Goal: Information Seeking & Learning: Learn about a topic

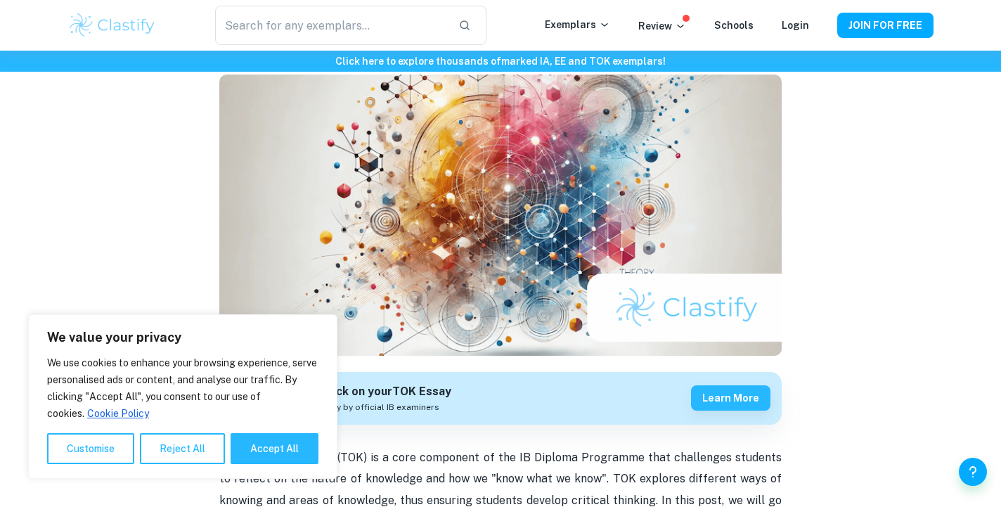
scroll to position [135, 0]
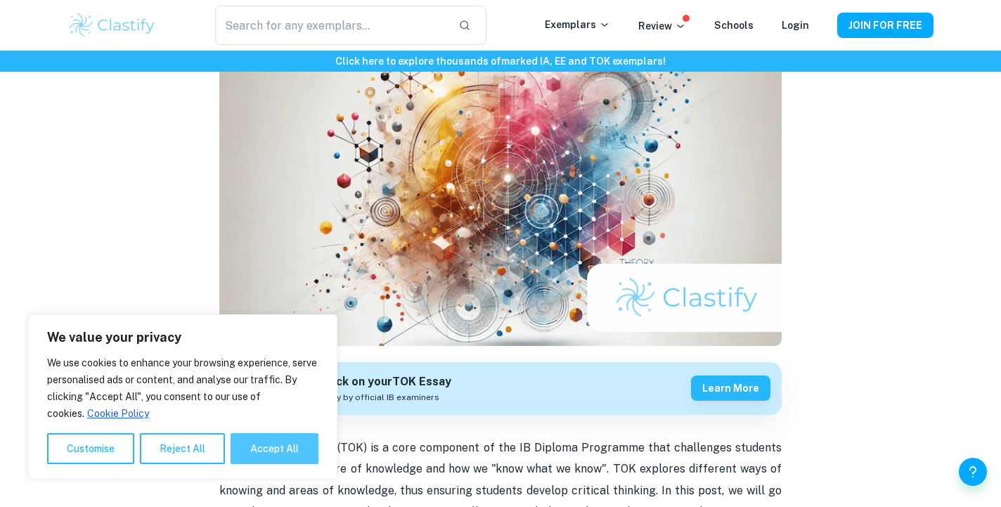
click at [306, 442] on button "Accept All" at bounding box center [275, 448] width 88 height 31
checkbox input "true"
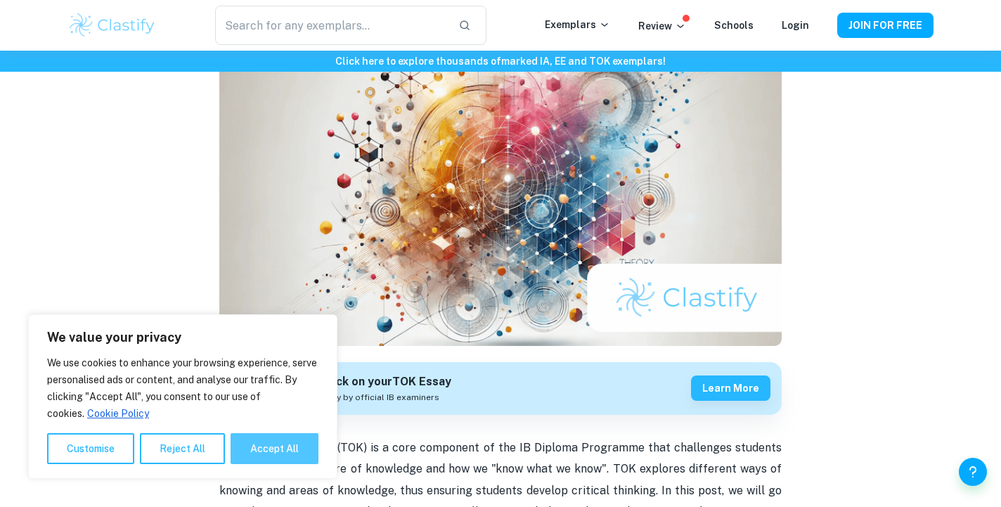
checkbox input "true"
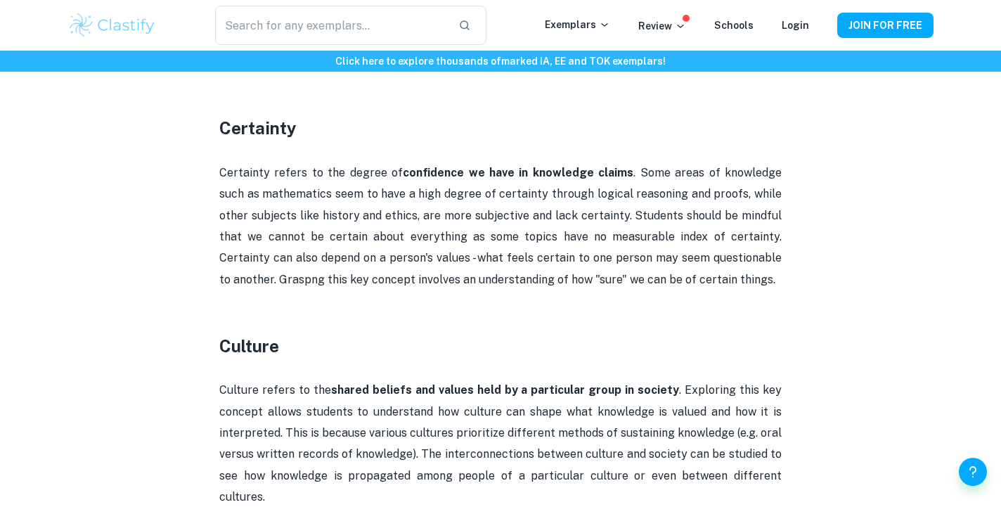
scroll to position [788, 0]
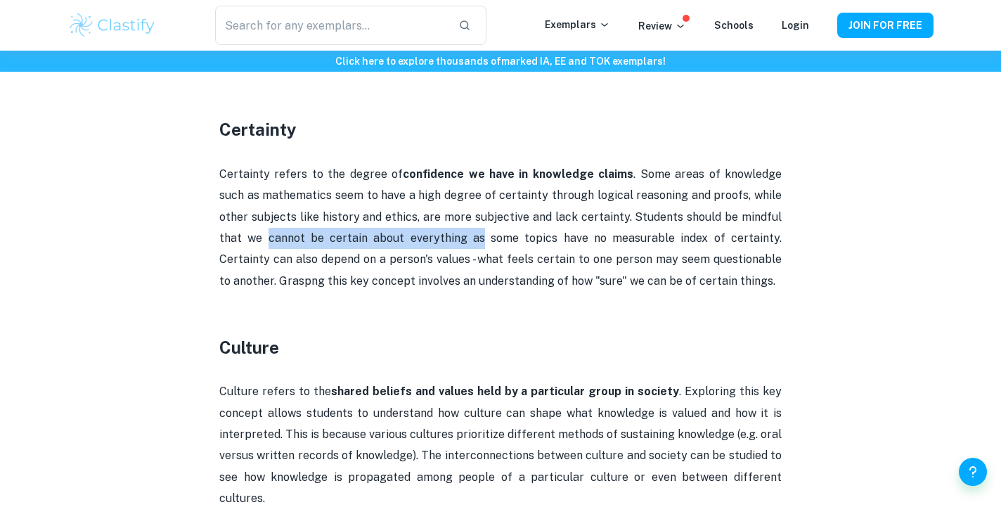
drag, startPoint x: 214, startPoint y: 240, endPoint x: 411, endPoint y: 238, distance: 196.8
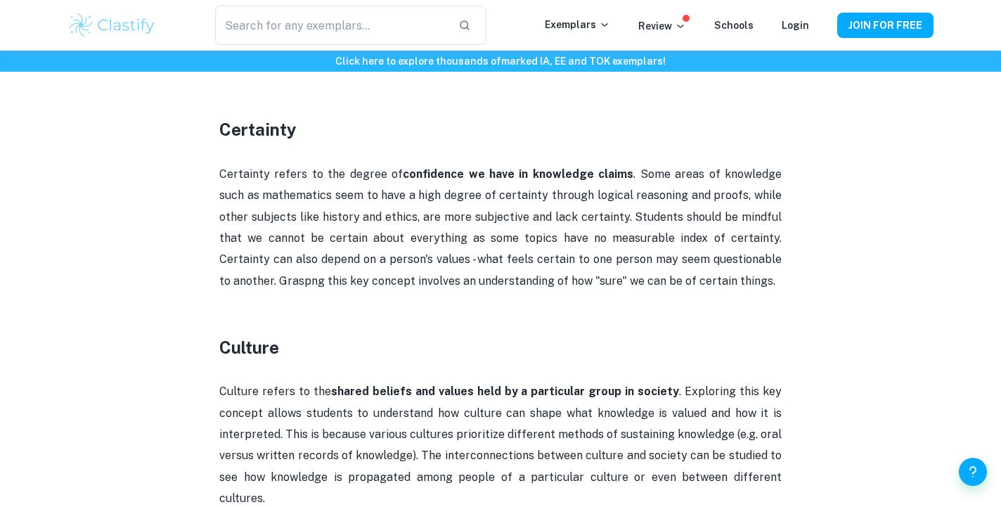
click at [446, 240] on p "Certainty refers to the degree of confidence we have in knowledge claims . Some…" at bounding box center [500, 228] width 562 height 128
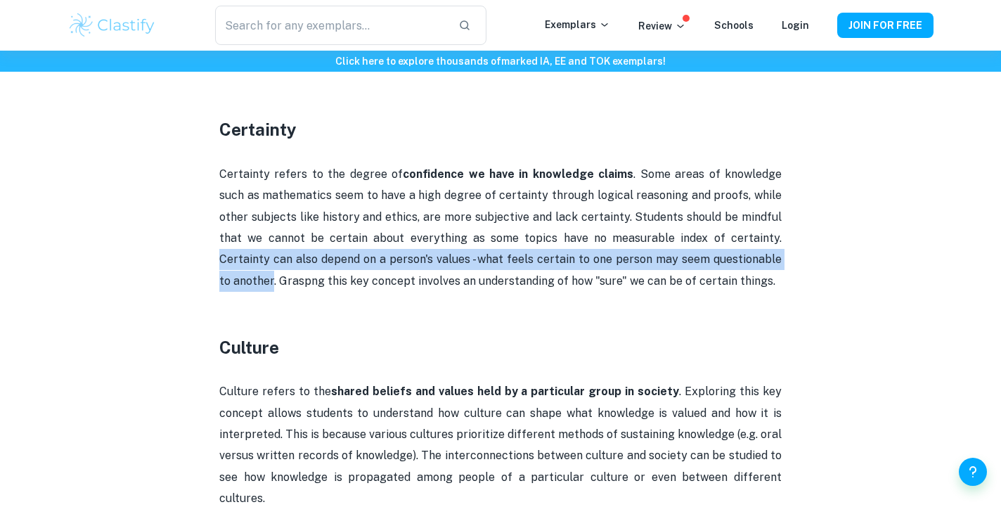
drag, startPoint x: 688, startPoint y: 236, endPoint x: 730, endPoint y: 261, distance: 48.6
click at [730, 261] on p "Certainty refers to the degree of confidence we have in knowledge claims . Some…" at bounding box center [500, 228] width 562 height 128
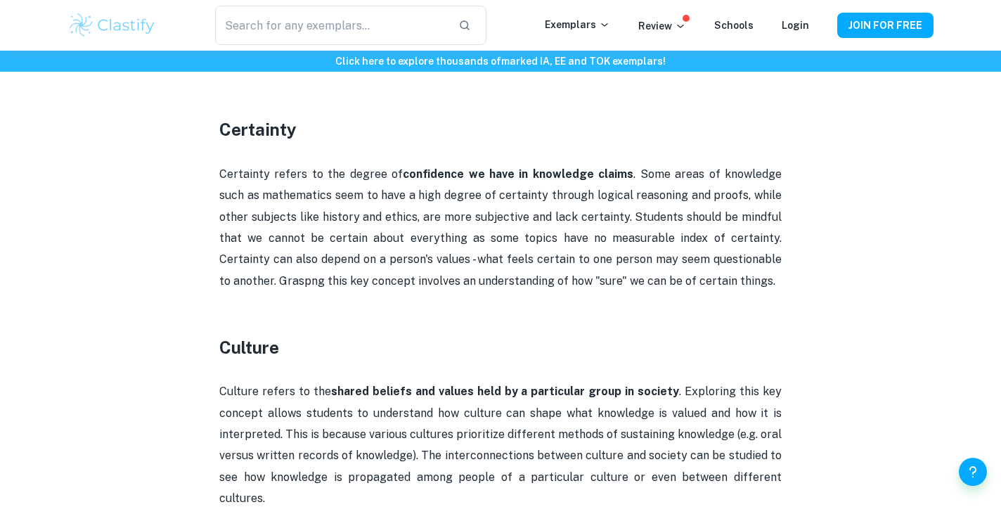
drag, startPoint x: 685, startPoint y: 235, endPoint x: 699, endPoint y: 278, distance: 44.5
click at [699, 278] on p "Certainty refers to the degree of confidence we have in knowledge claims . Some…" at bounding box center [500, 228] width 562 height 128
click at [665, 179] on p "Certainty refers to the degree of confidence we have in knowledge claims . Some…" at bounding box center [500, 228] width 562 height 128
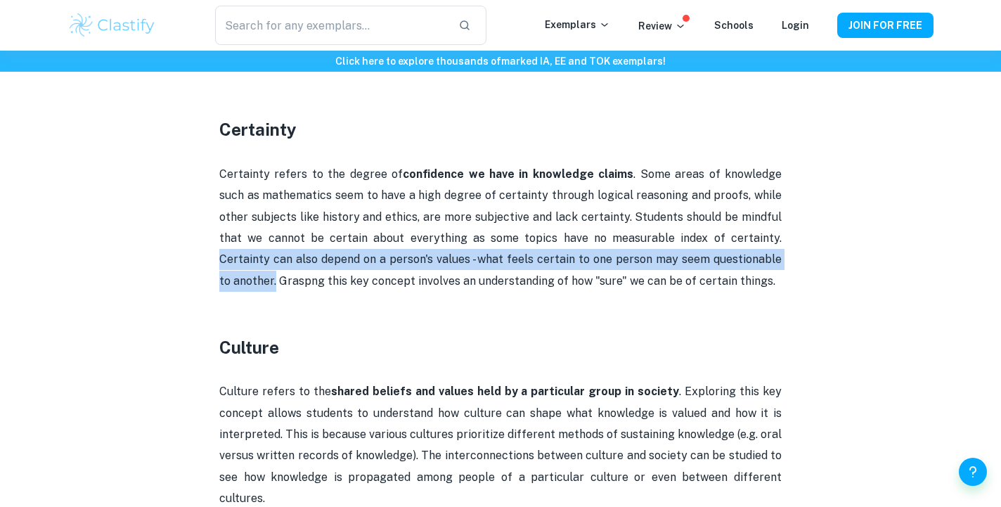
drag, startPoint x: 687, startPoint y: 238, endPoint x: 733, endPoint y: 255, distance: 49.4
click at [733, 255] on p "Certainty refers to the degree of confidence we have in knowledge claims . Some…" at bounding box center [500, 228] width 562 height 128
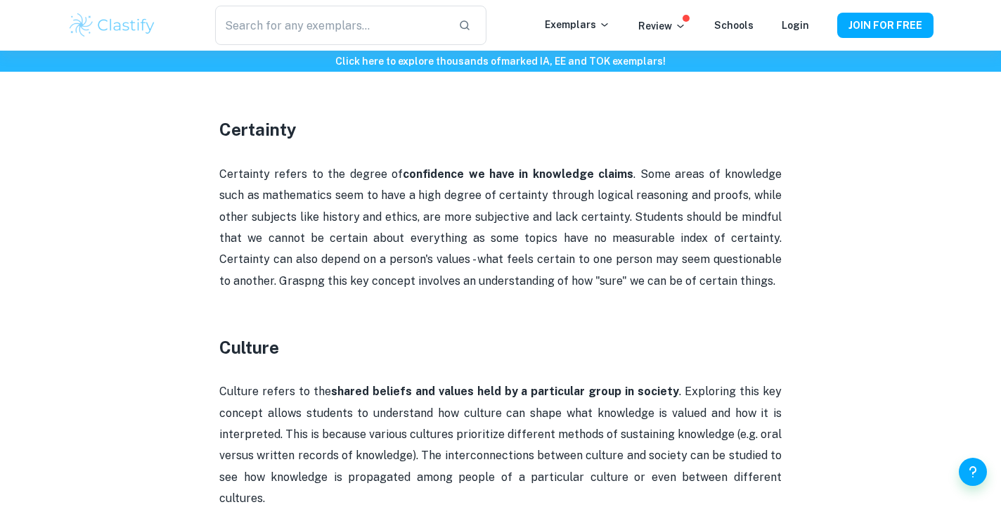
click at [595, 212] on p "Certainty refers to the degree of confidence we have in knowledge claims . Some…" at bounding box center [500, 228] width 562 height 128
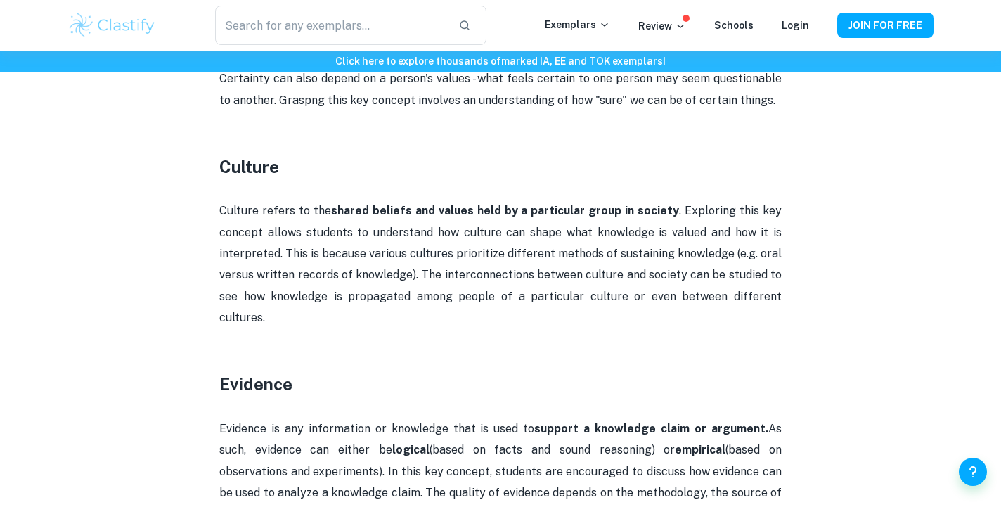
scroll to position [971, 0]
